Goal: Task Accomplishment & Management: Use online tool/utility

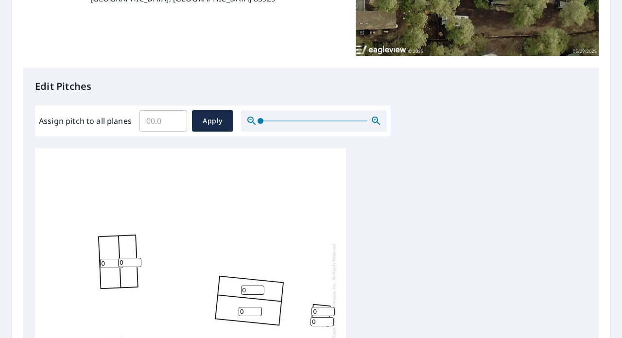
scroll to position [249, 0]
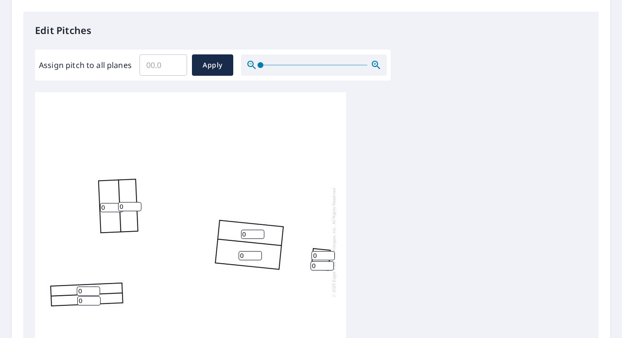
click at [255, 230] on input "0" at bounding box center [252, 234] width 23 height 9
type input "0"
type input "7"
click at [245, 251] on input "0" at bounding box center [250, 255] width 23 height 9
type input "7"
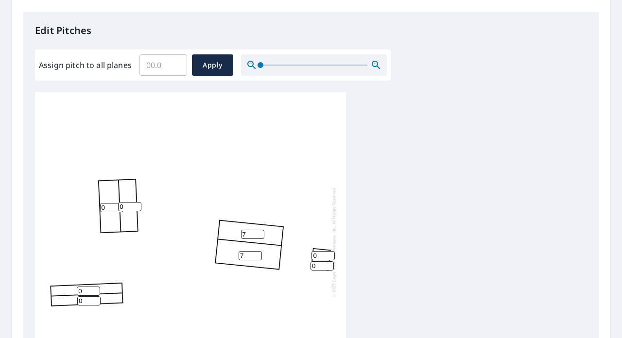
click at [104, 203] on input "0" at bounding box center [111, 207] width 23 height 9
type input "5"
click at [121, 202] on input "0" at bounding box center [129, 206] width 23 height 9
type input "5"
click at [85, 287] on input "0" at bounding box center [88, 291] width 23 height 9
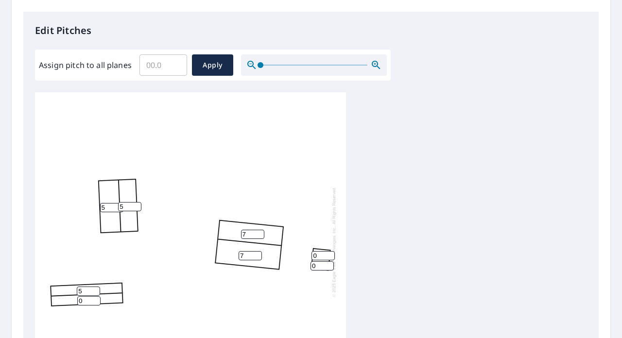
type input "5"
click at [85, 296] on input "0" at bounding box center [88, 300] width 23 height 9
type input "5"
click at [325, 251] on input "0" at bounding box center [322, 255] width 23 height 9
type input "5"
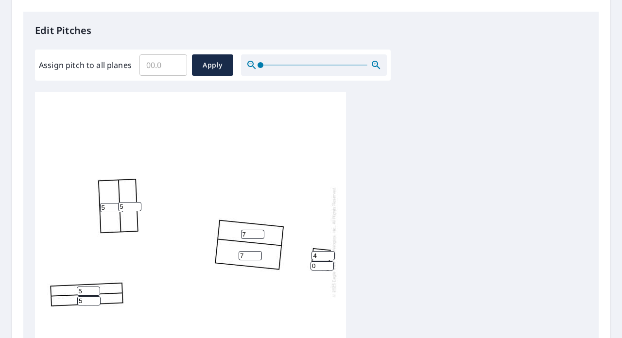
type input "4"
click at [317, 261] on input "0" at bounding box center [321, 265] width 23 height 9
type input "0"
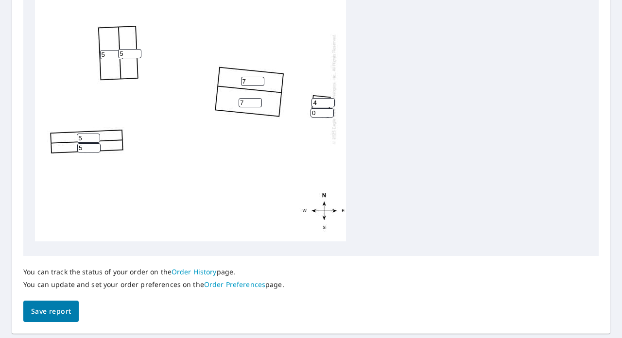
scroll to position [430, 0]
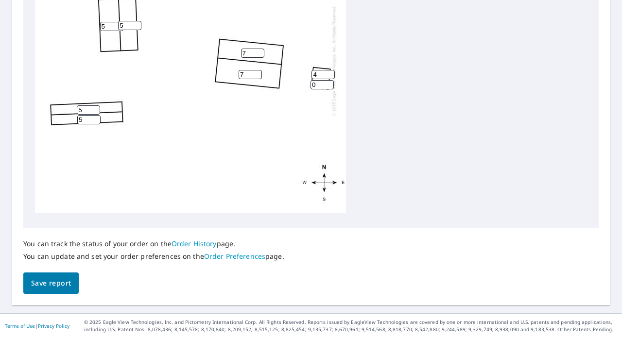
click at [55, 284] on span "Save report" at bounding box center [51, 283] width 40 height 12
click at [324, 81] on input "0" at bounding box center [321, 85] width 23 height 9
type input "4"
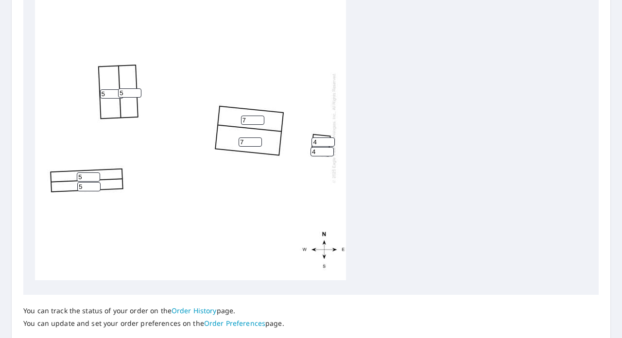
scroll to position [465, 0]
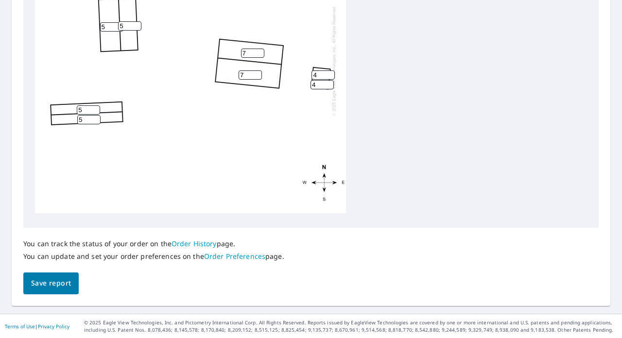
click at [67, 282] on span "Save report" at bounding box center [51, 283] width 40 height 12
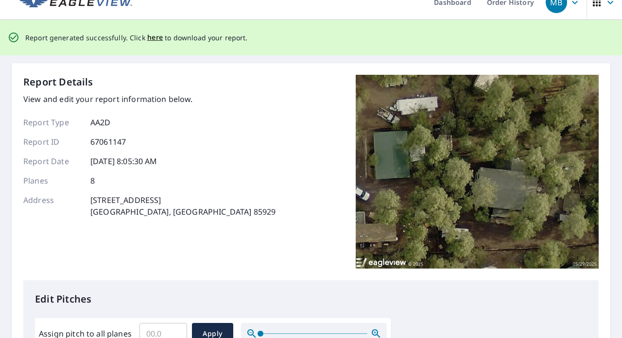
scroll to position [0, 0]
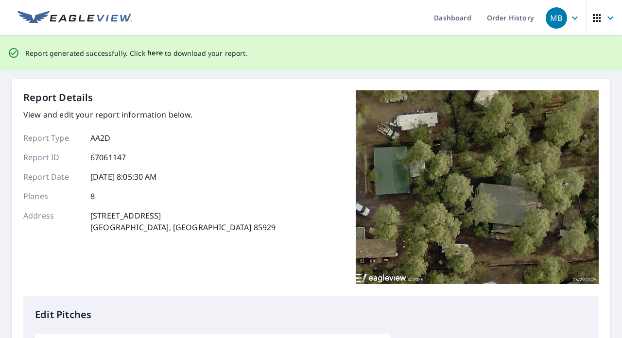
click at [148, 56] on span "here" at bounding box center [155, 53] width 16 height 12
